Goal: Find specific page/section: Find specific page/section

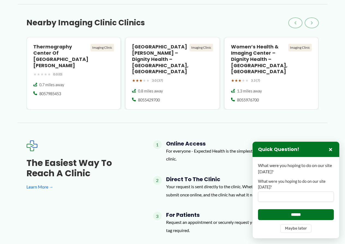
scroll to position [463, 0]
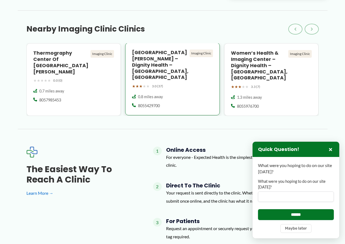
click at [174, 105] on div "San Luis Diagnostic Center – Dignity Health – San Luis Obispo, CA Imaging Clini…" at bounding box center [172, 79] width 95 height 73
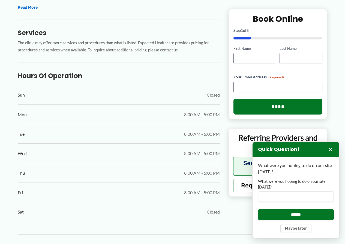
scroll to position [217, 0]
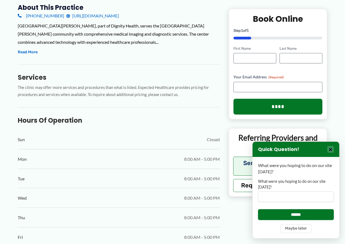
click at [327, 151] on button "×" at bounding box center [330, 149] width 7 height 7
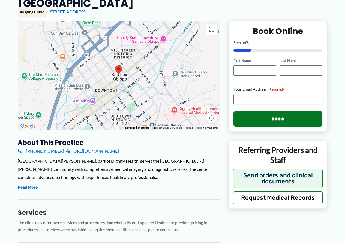
scroll to position [54, 0]
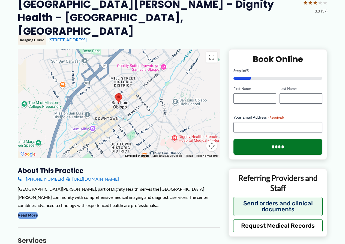
click at [31, 213] on button "Read More" at bounding box center [28, 216] width 20 height 7
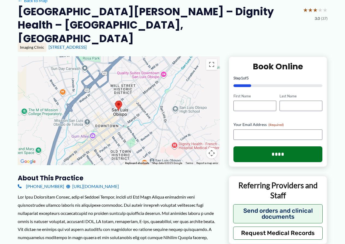
scroll to position [0, 0]
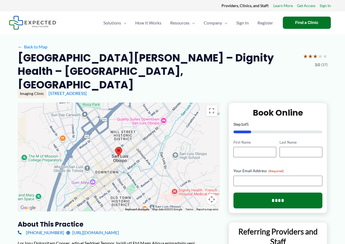
click at [315, 66] on span "3.0" at bounding box center [316, 64] width 5 height 7
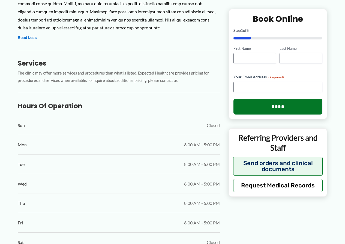
scroll to position [291, 0]
